Goal: Communication & Community: Answer question/provide support

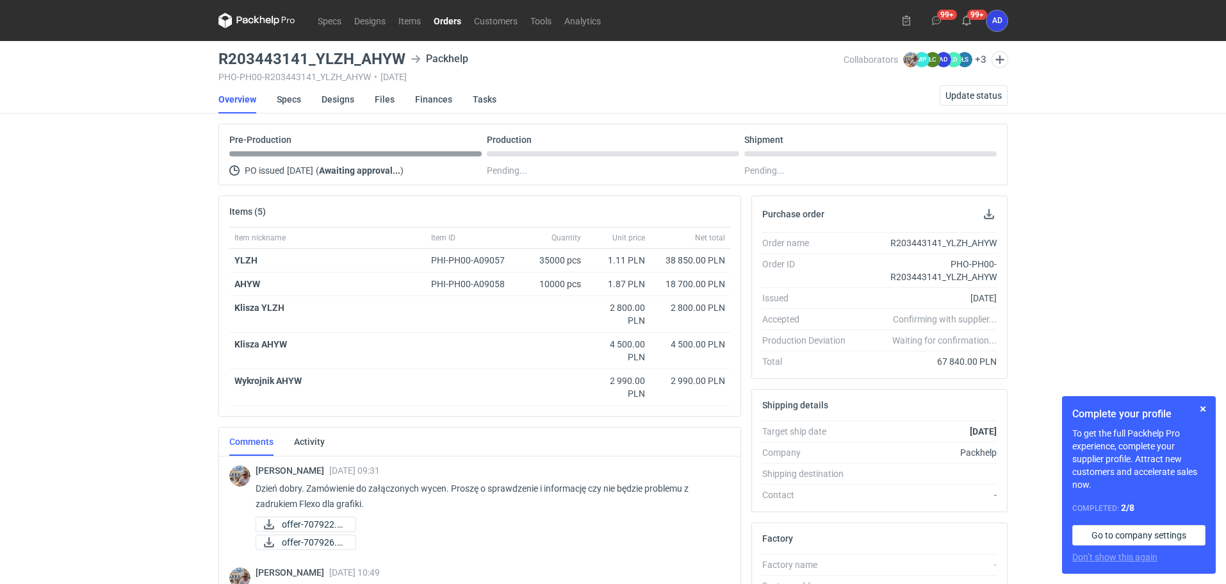
scroll to position [192, 0]
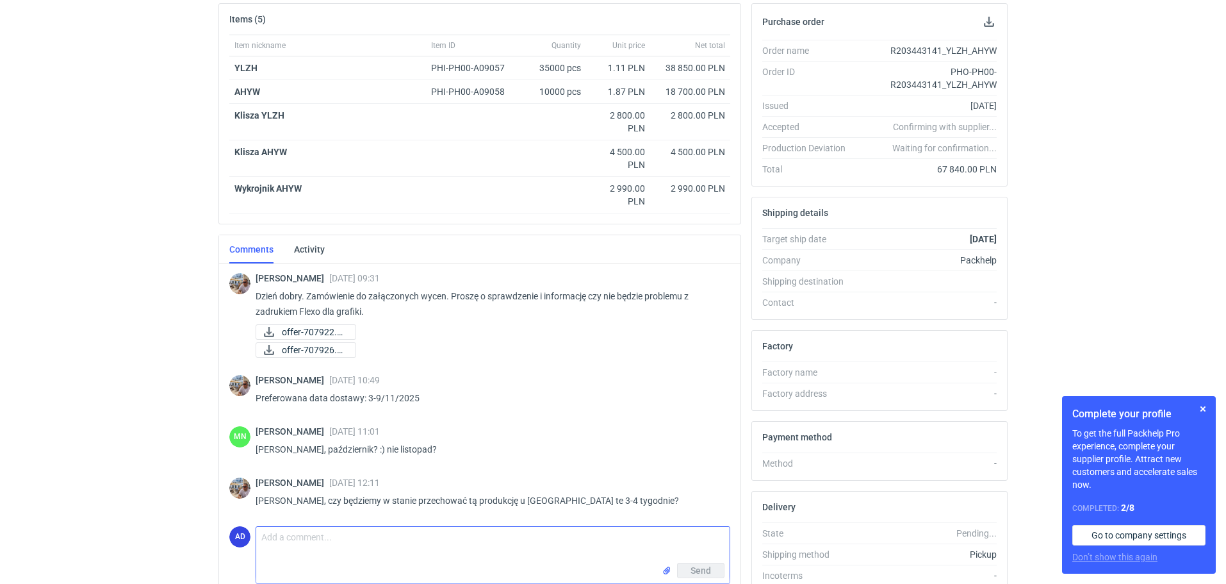
click at [288, 535] on textarea "Comment message" at bounding box center [492, 545] width 473 height 36
type textarea "p"
click at [598, 540] on textarea "Panie Michale nie mamy możliwości magazynowania opakowań. Możemy przesunąc real…" at bounding box center [492, 545] width 473 height 36
click at [662, 543] on textarea "Panie Michale nie mamy możliwości magazynowania opakowań. Możemy przesunąć real…" at bounding box center [492, 545] width 473 height 36
type textarea "[PERSON_NAME] nie mamy możliwości magazynowania opakowań. Możemy przesunąć real…"
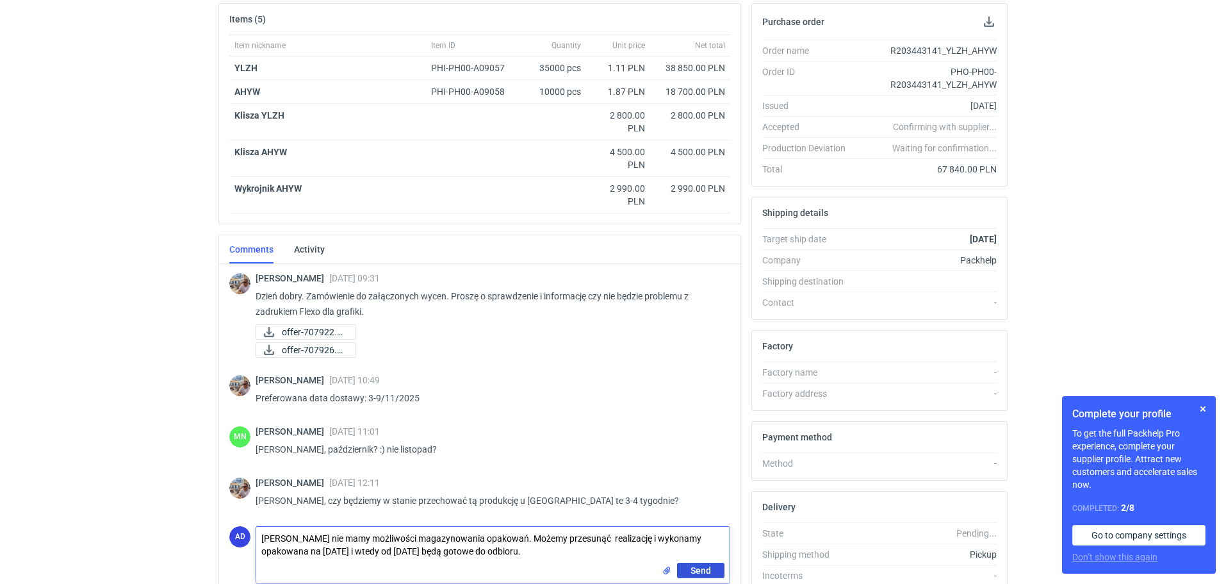
click at [698, 569] on span "Send" at bounding box center [701, 570] width 20 height 9
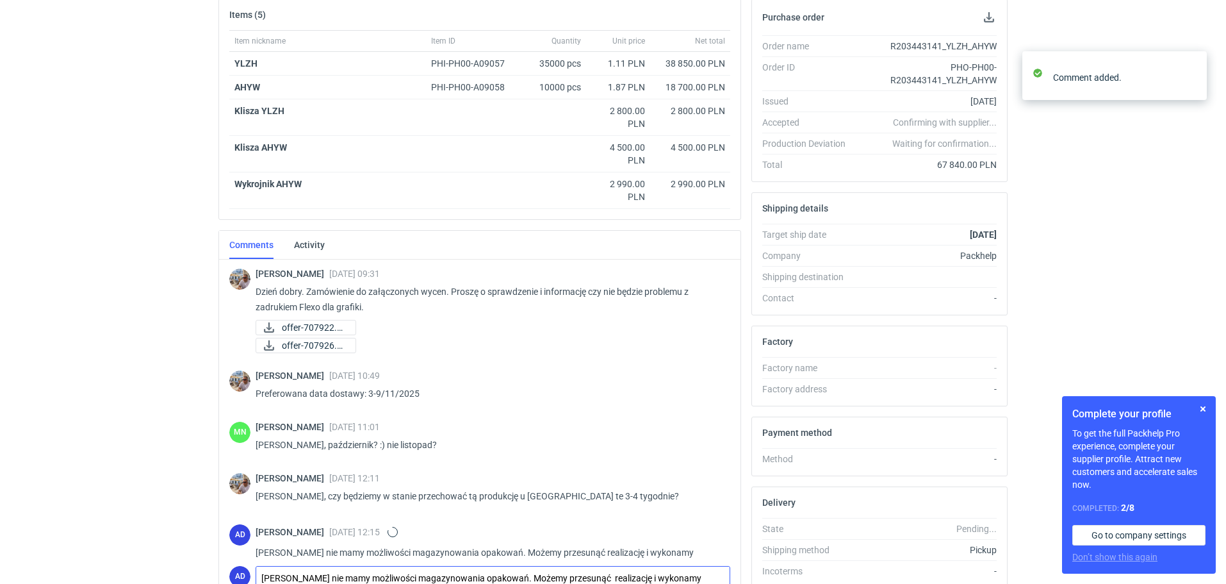
scroll to position [28, 0]
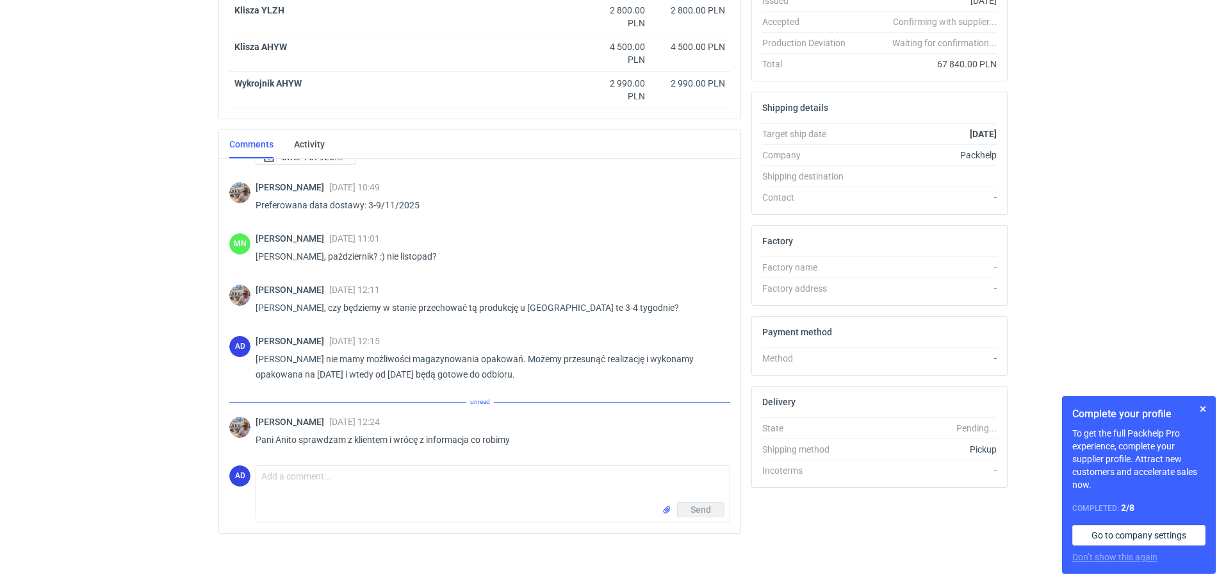
scroll to position [74, 0]
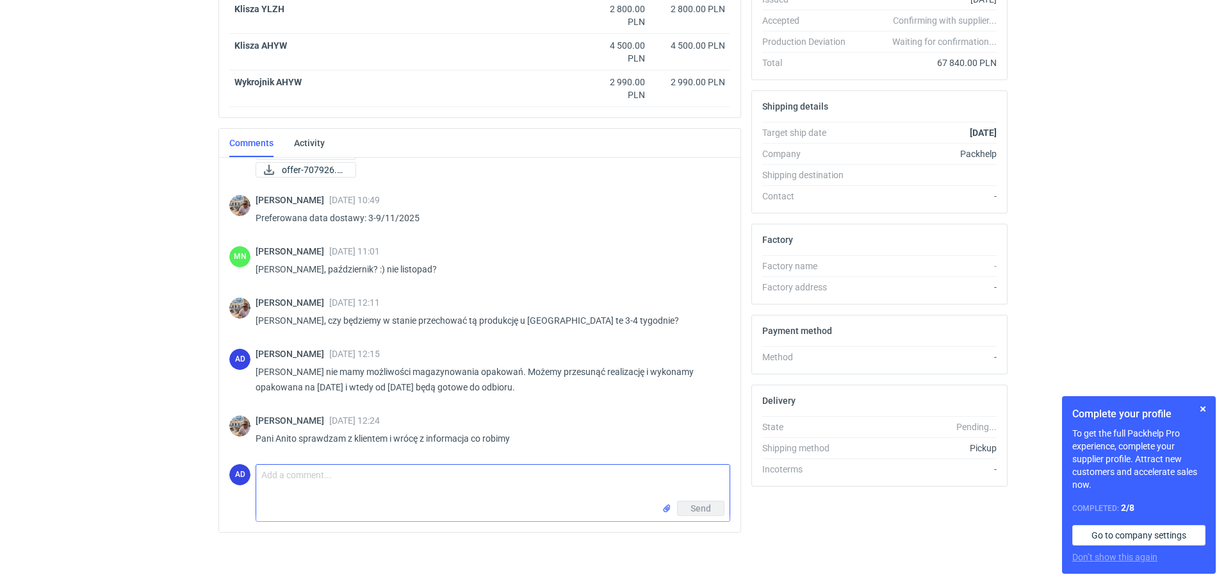
click at [284, 470] on textarea "Comment message" at bounding box center [492, 482] width 473 height 36
drag, startPoint x: 367, startPoint y: 469, endPoint x: 249, endPoint y: 471, distance: 118.5
click at [249, 471] on div "AD Comment message w TAKIM RAZIE CZEKAM NA INFORMACJĘ Send" at bounding box center [479, 490] width 501 height 63
type textarea "Czekam na informację [PERSON_NAME]"
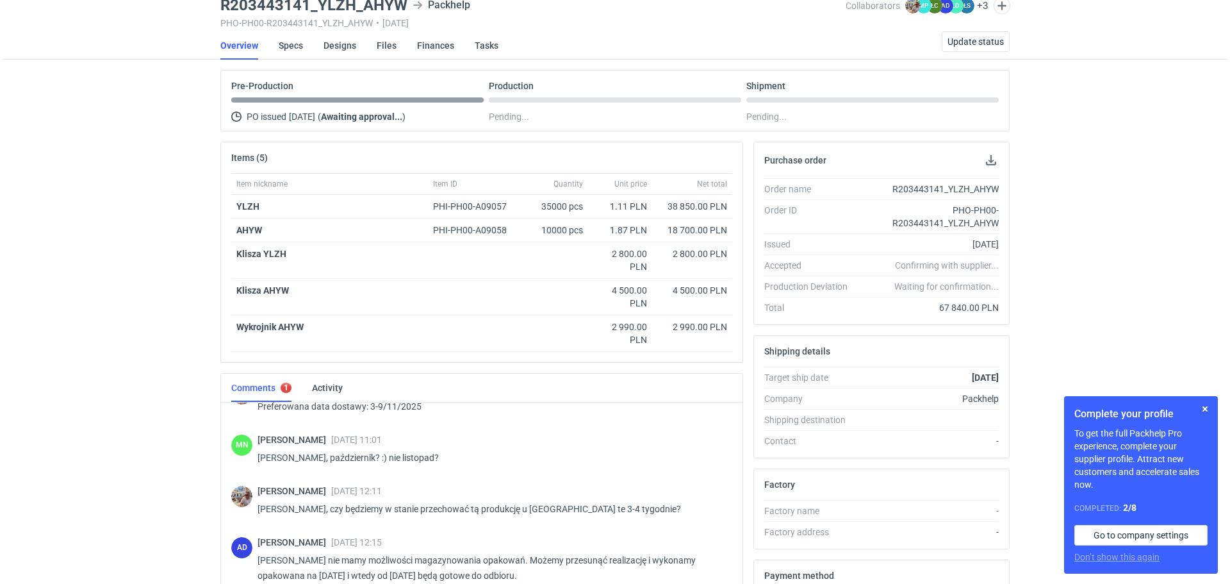
scroll to position [0, 0]
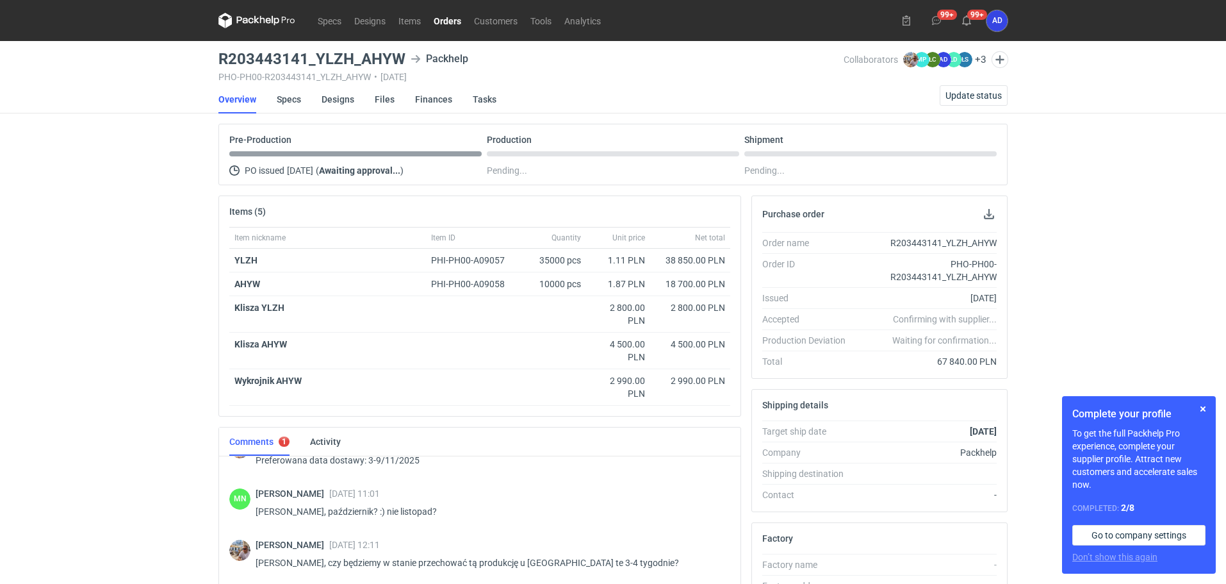
click at [452, 13] on link "Orders" at bounding box center [447, 20] width 40 height 15
